Goal: Communication & Community: Answer question/provide support

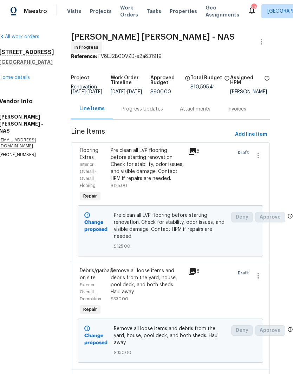
scroll to position [0, 12]
click at [21, 79] on link "Home details" at bounding box center [15, 77] width 31 height 5
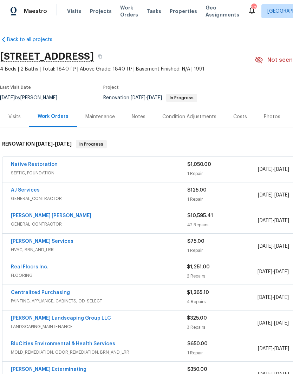
click at [239, 119] on div "Costs" at bounding box center [240, 116] width 14 height 7
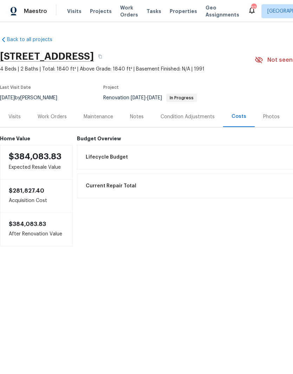
click at [59, 117] on div "Work Orders" at bounding box center [52, 116] width 29 height 7
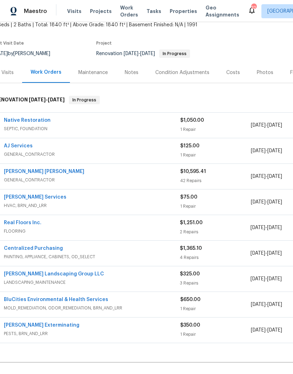
scroll to position [45, 7]
click at [44, 121] on link "Native Restoration" at bounding box center [27, 120] width 47 height 5
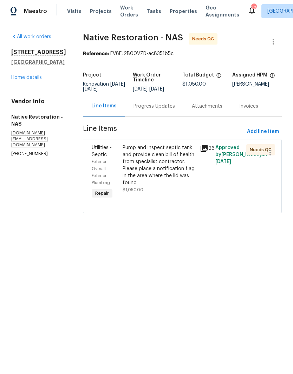
click at [161, 115] on div "Progress Updates" at bounding box center [154, 106] width 58 height 21
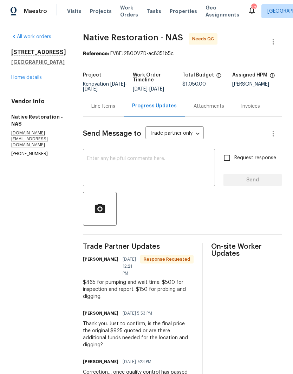
click at [38, 80] on link "Home details" at bounding box center [26, 77] width 31 height 5
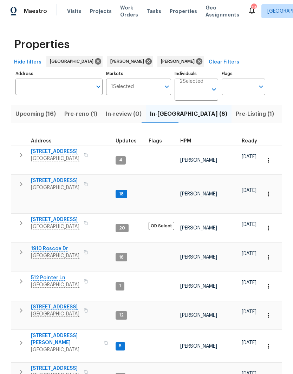
click at [282, 115] on span "Listed (65)" at bounding box center [297, 114] width 30 height 10
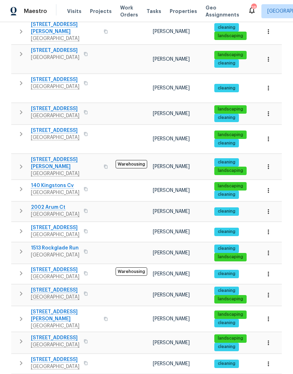
scroll to position [22, 0]
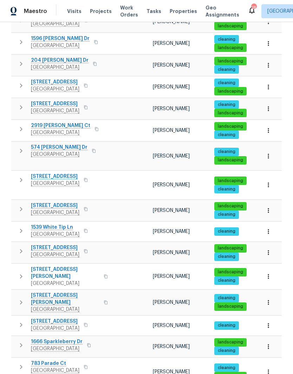
scroll to position [29, 0]
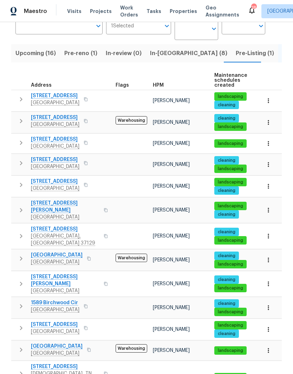
scroll to position [29, 0]
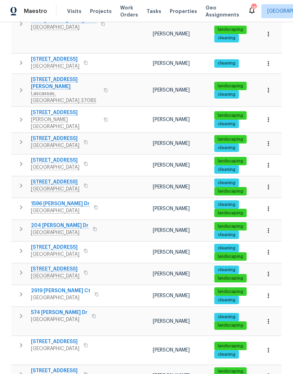
scroll to position [174, 0]
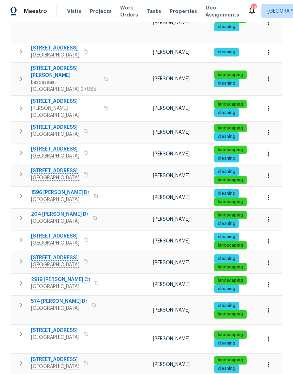
click at [61, 211] on span "204 [PERSON_NAME] Dr" at bounding box center [60, 214] width 58 height 7
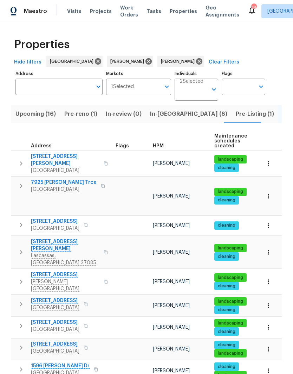
scroll to position [0, 0]
click at [161, 116] on span "In-reno (8)" at bounding box center [188, 114] width 77 height 10
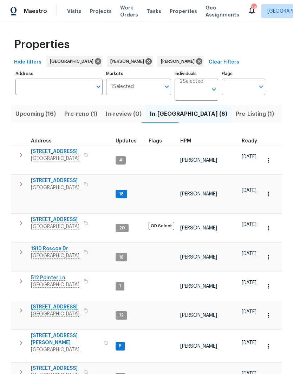
click at [269, 312] on icon "button" at bounding box center [268, 315] width 7 height 7
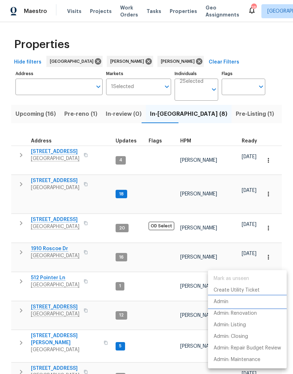
click at [228, 302] on p "Admin" at bounding box center [221, 302] width 15 height 7
click at [61, 232] on div at bounding box center [146, 187] width 293 height 374
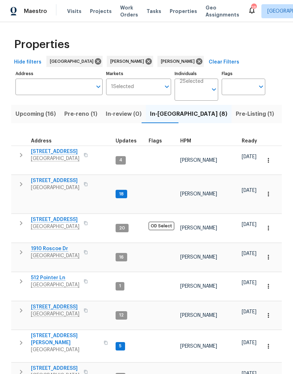
click at [60, 246] on span "1910 Roscoe Dr" at bounding box center [55, 249] width 48 height 7
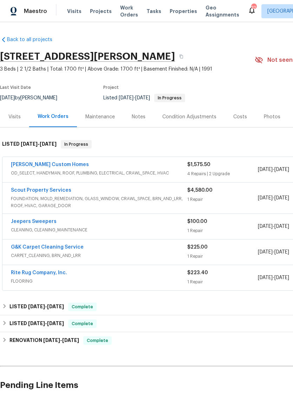
click at [240, 116] on div "Costs" at bounding box center [240, 116] width 14 height 7
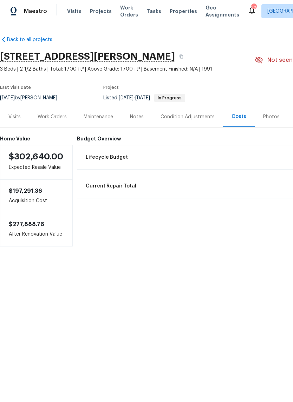
click at [65, 117] on div "Work Orders" at bounding box center [52, 116] width 29 height 7
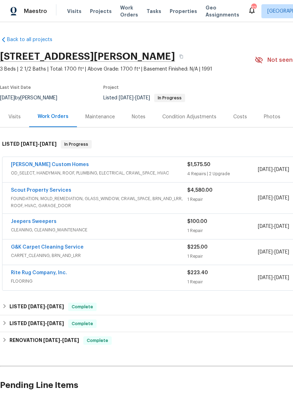
click at [67, 168] on div "[PERSON_NAME] Custom Homes" at bounding box center [99, 165] width 176 height 8
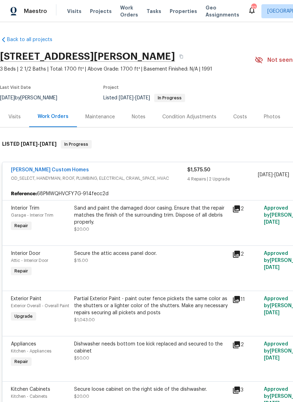
click at [57, 171] on link "[PERSON_NAME] Custom Homes" at bounding box center [50, 170] width 78 height 5
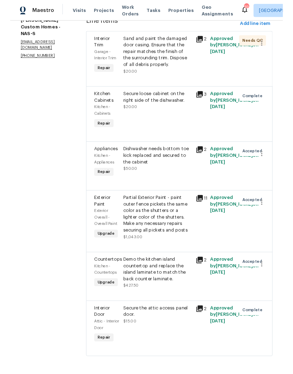
scroll to position [109, 0]
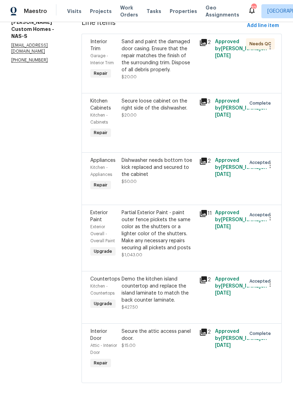
click at [164, 290] on div "Demo the kitchen island countertop and replace the island laminate to match the…" at bounding box center [159, 290] width 74 height 28
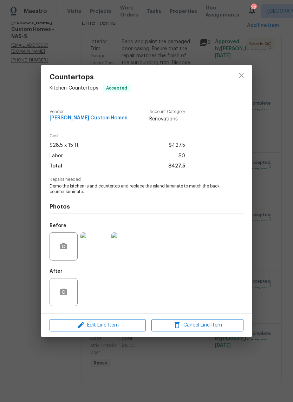
click at [100, 247] on img at bounding box center [94, 247] width 28 height 28
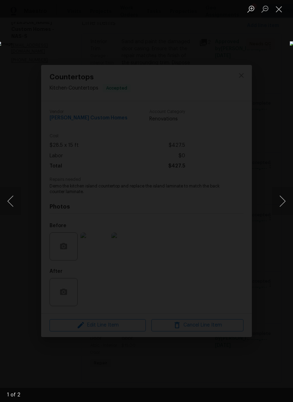
click at [284, 199] on button "Next image" at bounding box center [282, 201] width 21 height 28
click at [230, 197] on img "Lightbox" at bounding box center [113, 201] width 233 height 320
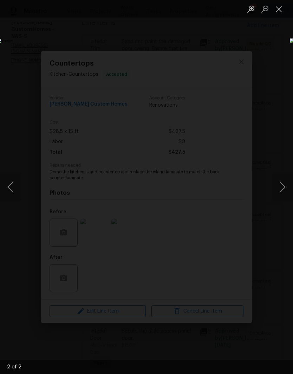
click at [219, 135] on img "Lightbox" at bounding box center [113, 187] width 233 height 298
click at [283, 188] on button "Next image" at bounding box center [282, 187] width 21 height 28
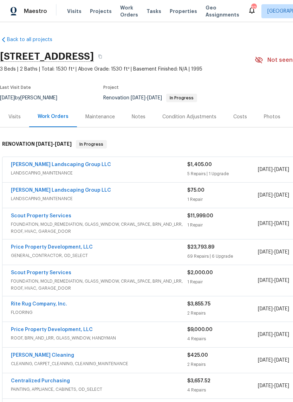
click at [64, 214] on link "Scout Property Services" at bounding box center [41, 216] width 60 height 5
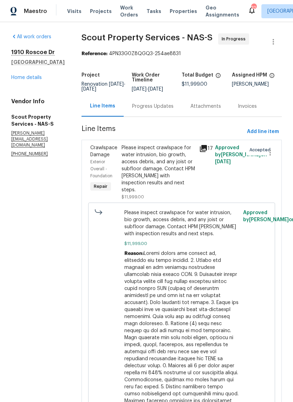
click at [142, 106] on div "Progress Updates" at bounding box center [152, 106] width 41 height 7
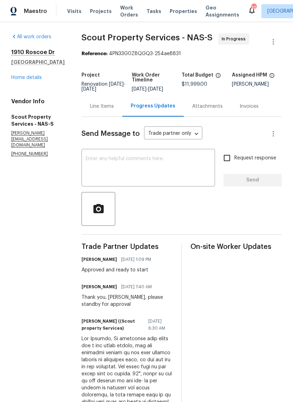
click at [108, 160] on textarea at bounding box center [148, 168] width 125 height 25
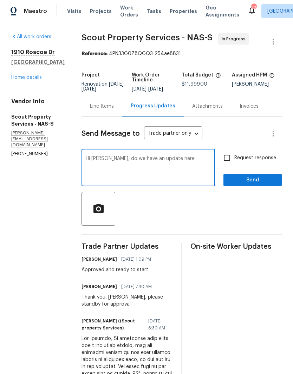
click at [113, 155] on div "Hi Trevor, do we have an update here x ​" at bounding box center [147, 169] width 133 height 36
click at [117, 160] on textarea "Hi Trevor, do we have an update here" at bounding box center [148, 168] width 125 height 25
click at [174, 161] on textarea "Hi Trevor, do we have a completion update here" at bounding box center [148, 168] width 125 height 25
type textarea "Hi Trevor, do we have a completion update here?"
click at [257, 180] on span "Send" at bounding box center [252, 180] width 47 height 9
